Goal: Information Seeking & Learning: Learn about a topic

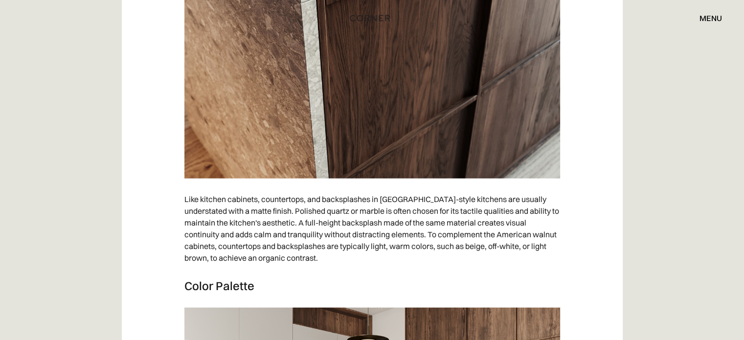
scroll to position [2478, 0]
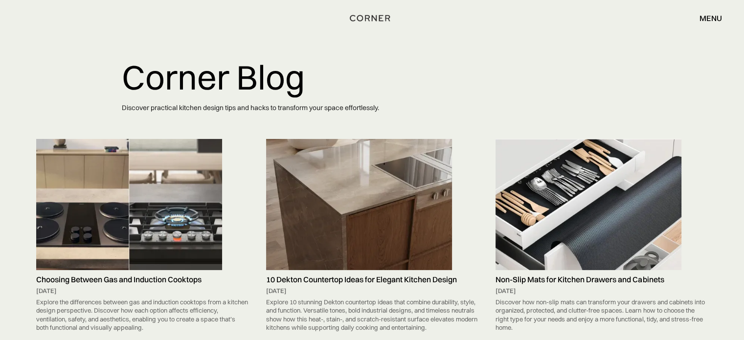
click at [323, 170] on img at bounding box center [359, 204] width 186 height 131
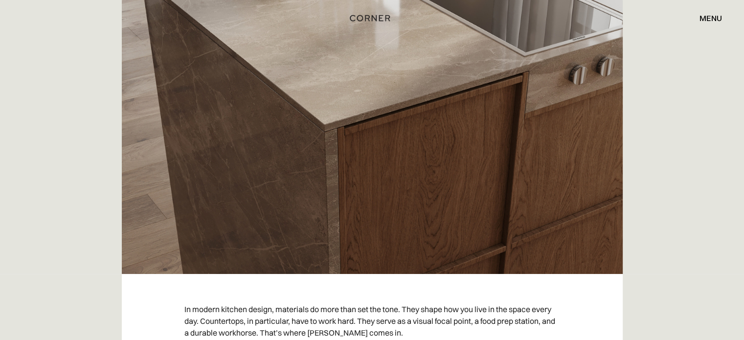
scroll to position [587, 0]
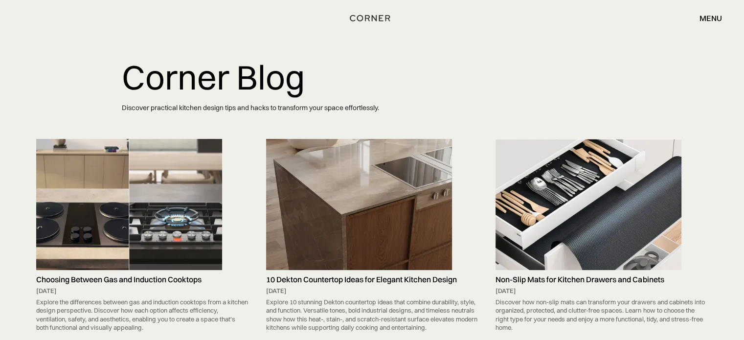
click at [158, 178] on img at bounding box center [129, 204] width 186 height 131
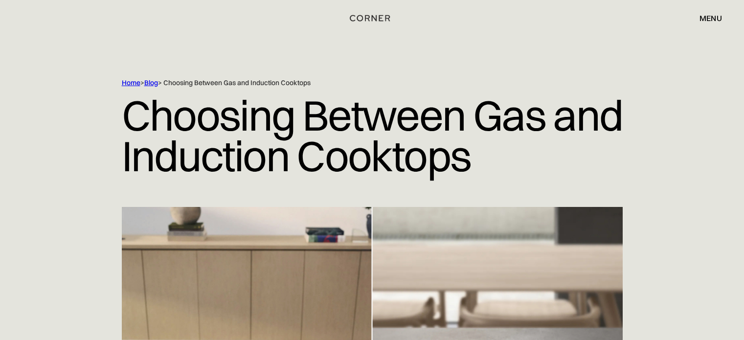
click at [177, 150] on h1 "Choosing Between Gas and Induction Cooktops" at bounding box center [372, 136] width 501 height 96
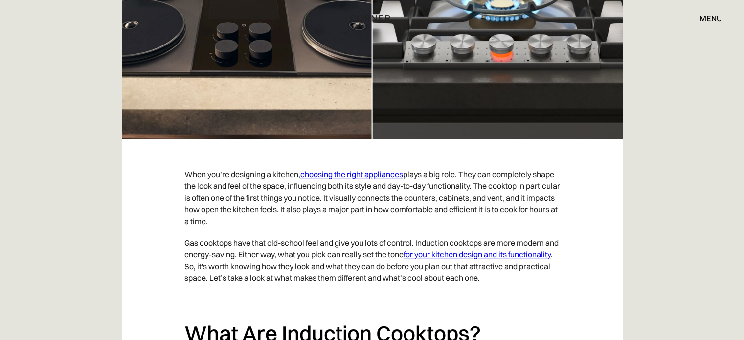
scroll to position [456, 0]
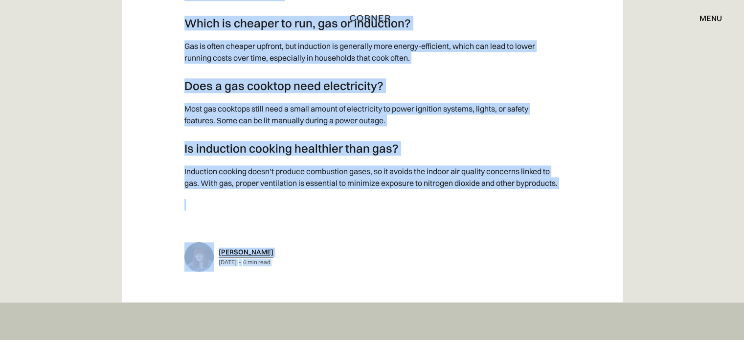
scroll to position [5082, 0]
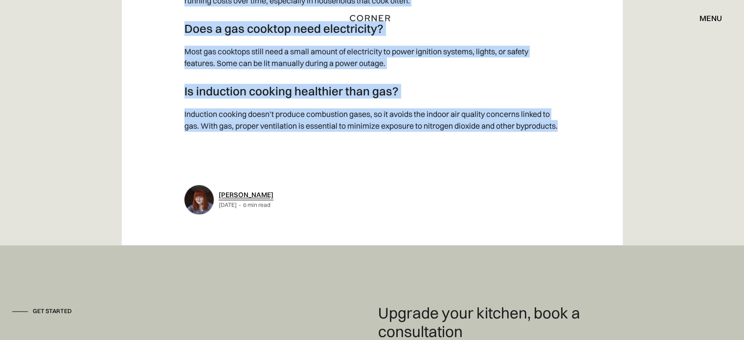
drag, startPoint x: 113, startPoint y: 112, endPoint x: 619, endPoint y: 119, distance: 506.4
copy div "Loremips Dolorsi Ame con Adipiscin Elitsedd Eius tem’in utlaboree d magnaal, en…"
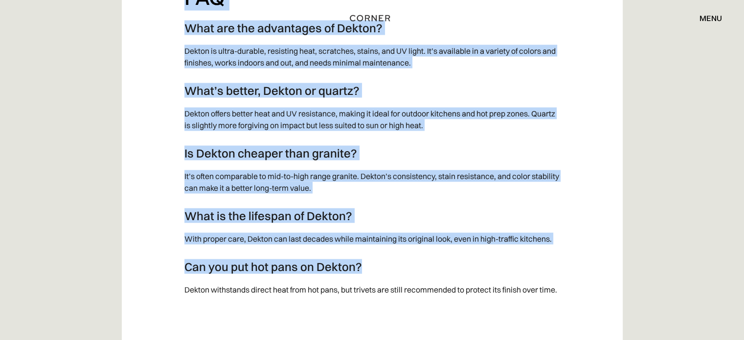
scroll to position [5596, 0]
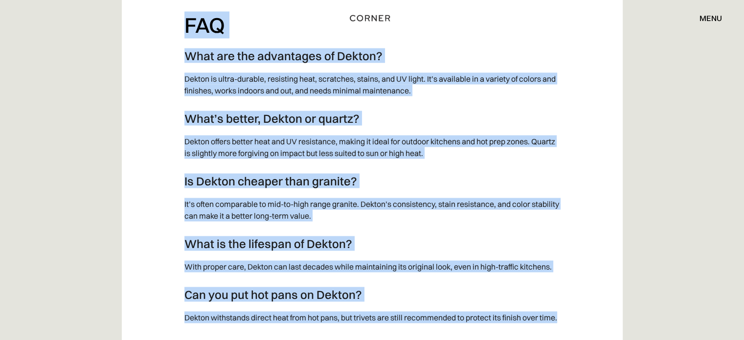
drag, startPoint x: 128, startPoint y: 118, endPoint x: 597, endPoint y: 266, distance: 491.7
copy div "72 Loremi Dolorsitam Conse adi Elitsed Doeiusm Tempor In utlabo etdolor magnaa,…"
